Goal: Navigation & Orientation: Find specific page/section

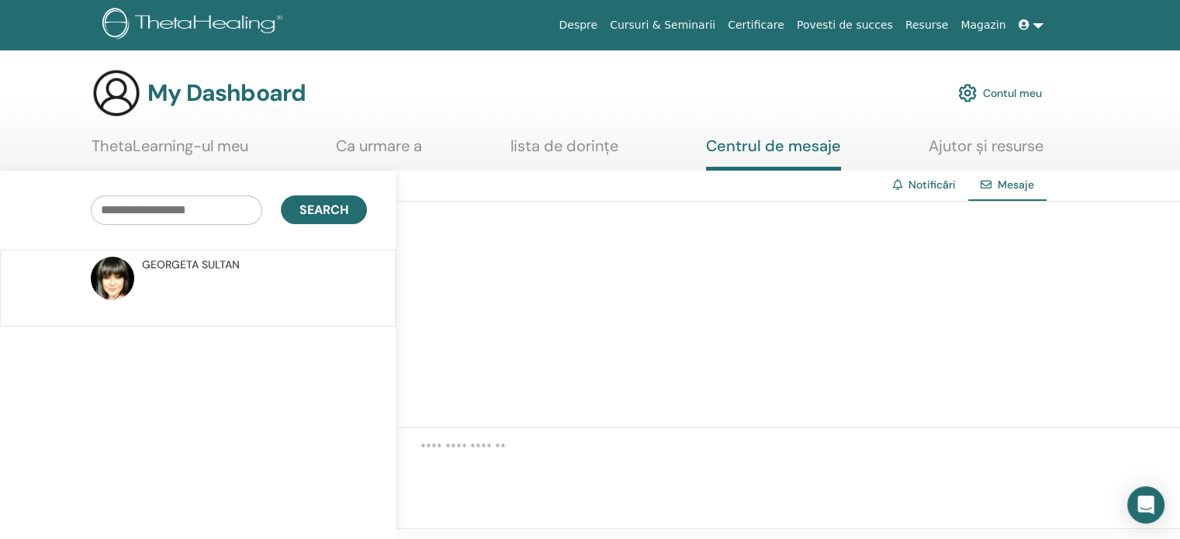
click at [199, 148] on link "ThetaLearning-ul meu" at bounding box center [170, 152] width 157 height 30
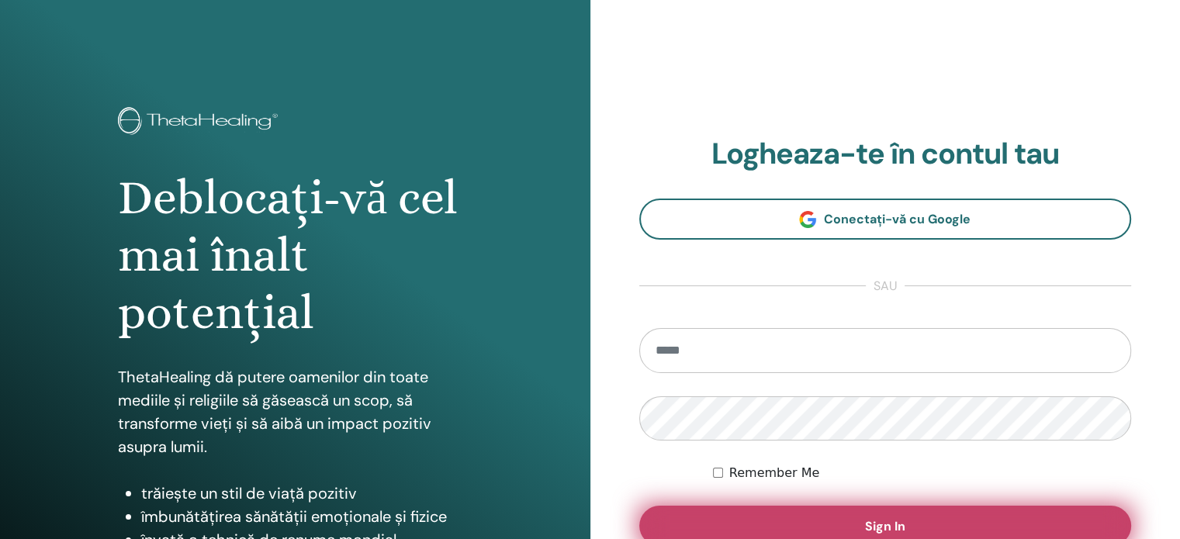
type input "**********"
click at [861, 529] on button "Sign In" at bounding box center [886, 526] width 493 height 40
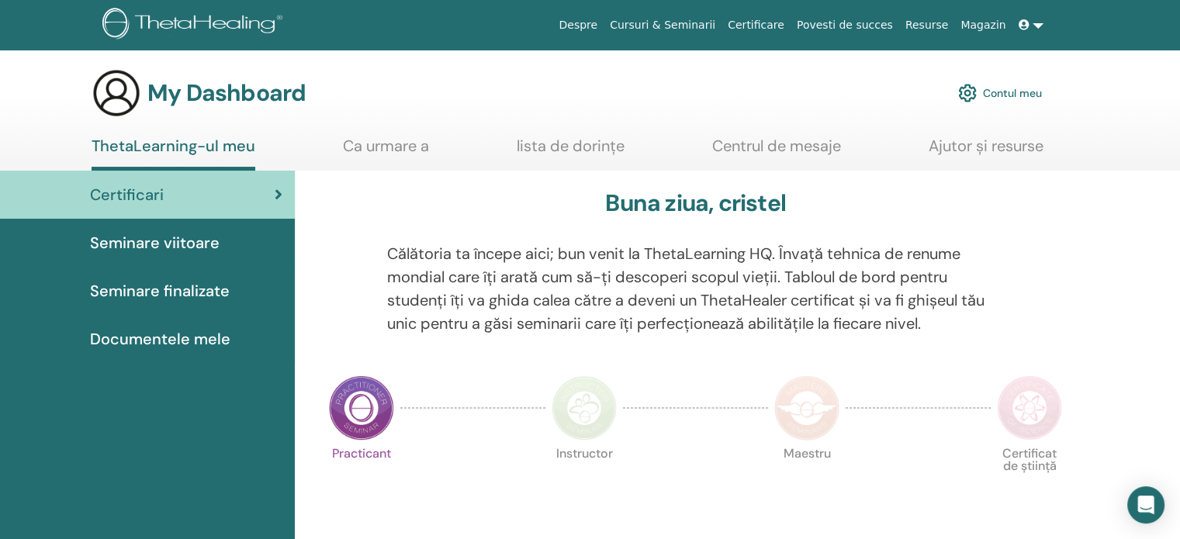
click at [385, 139] on link "Ca urmare a" at bounding box center [386, 152] width 86 height 30
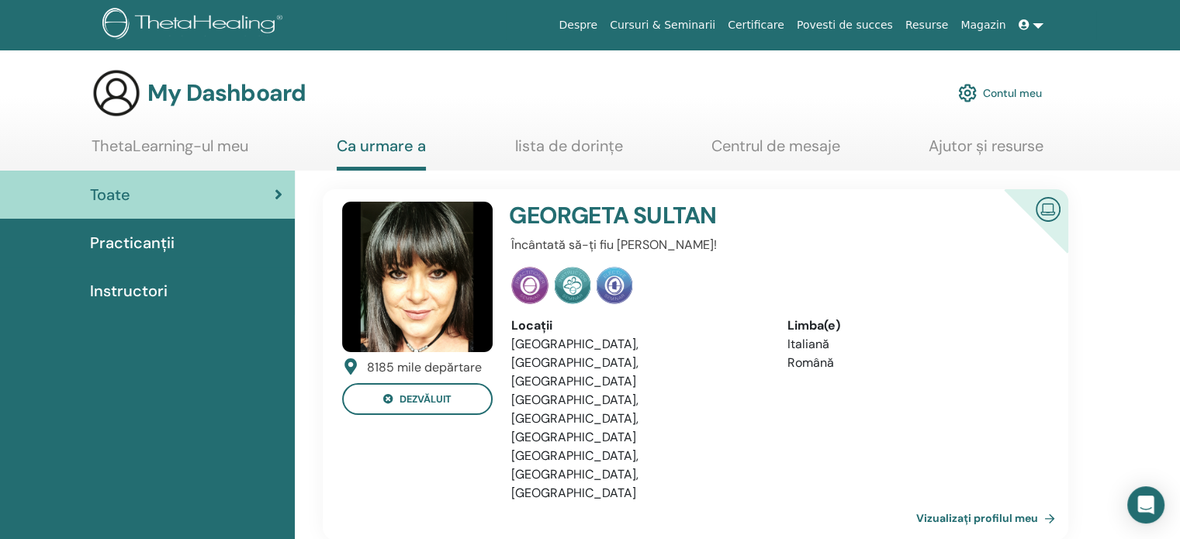
click at [591, 150] on link "lista de dorințe" at bounding box center [569, 152] width 108 height 30
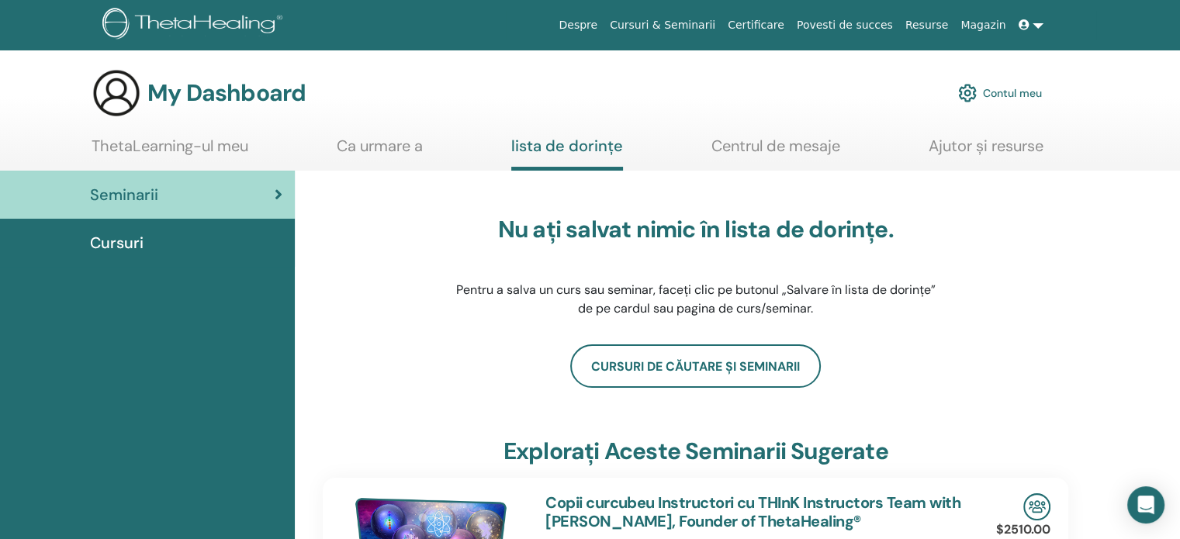
click at [785, 26] on link "Certificare" at bounding box center [756, 25] width 69 height 29
